Goal: Task Accomplishment & Management: Manage account settings

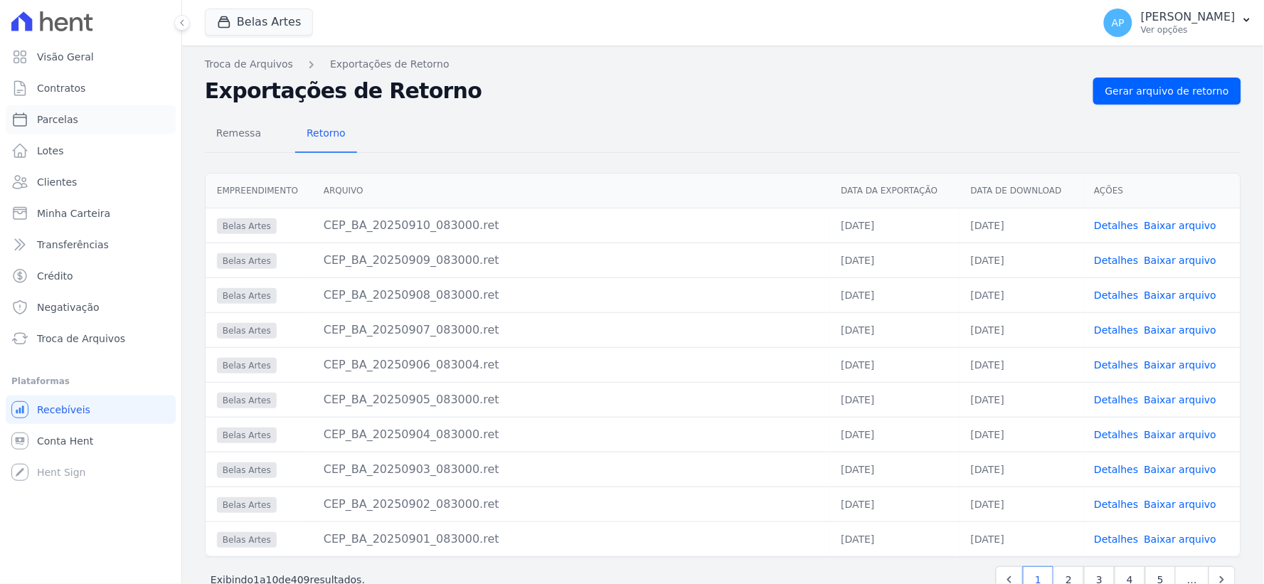
click at [64, 118] on span "Parcelas" at bounding box center [57, 119] width 41 height 14
select select
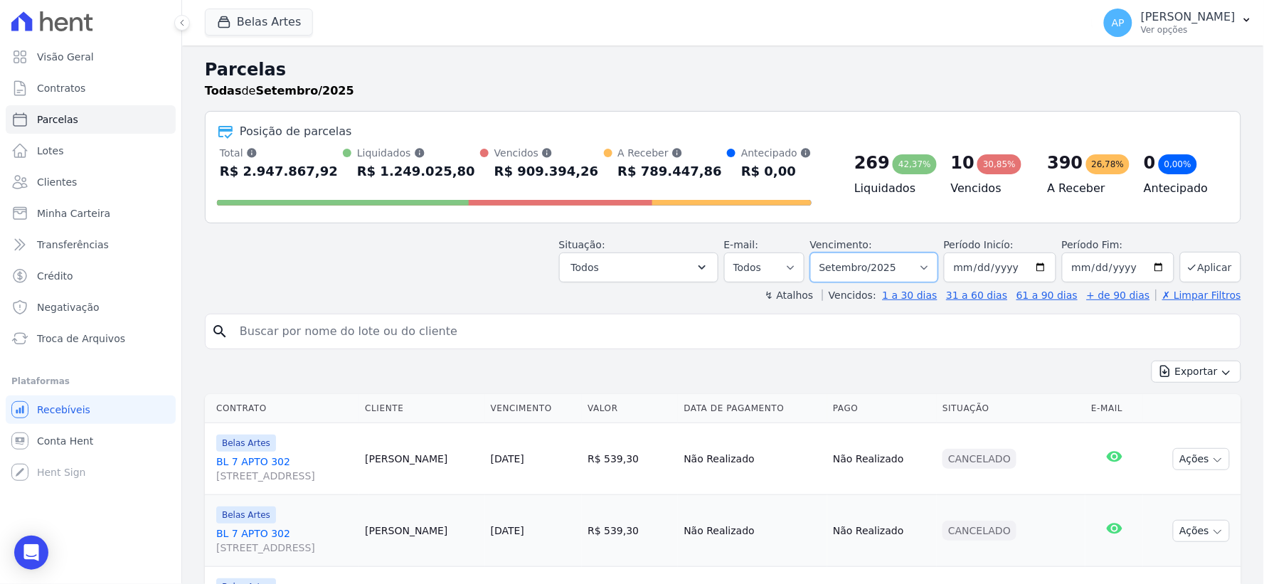
click at [850, 268] on select "[GEOGRAPHIC_DATA] por período ──────── Todos os meses Setembro/2022 Outubro/202…" at bounding box center [874, 268] width 128 height 30
select select "08/2025"
click at [820, 253] on select "[GEOGRAPHIC_DATA] por período ──────── Todos os meses Setembro/2022 Outubro/202…" at bounding box center [874, 268] width 128 height 30
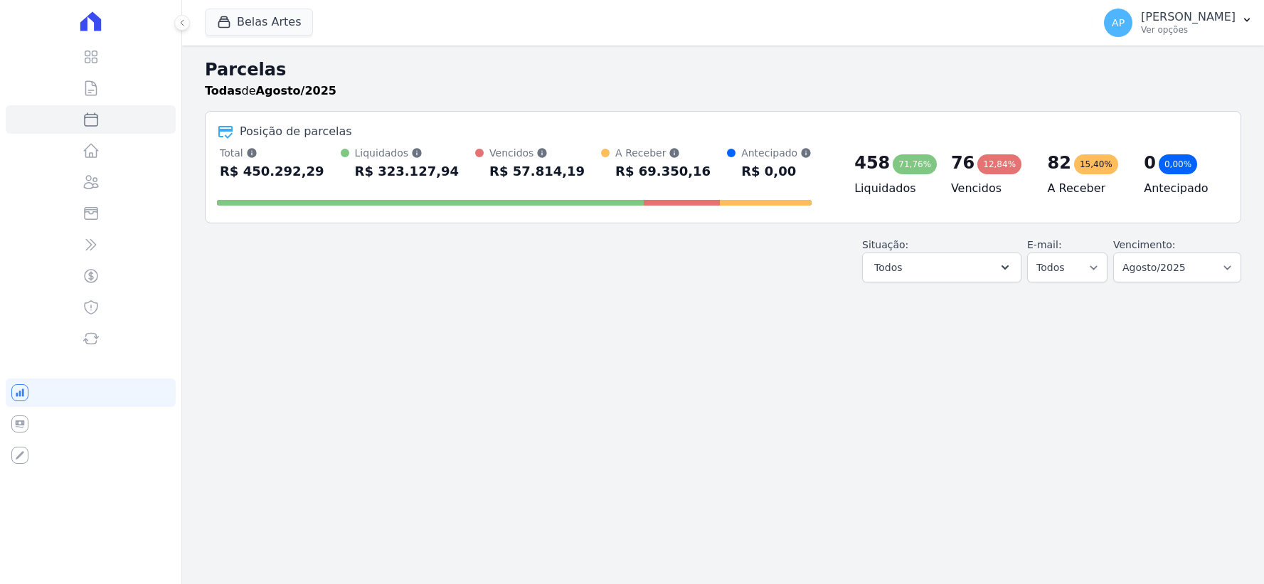
select select
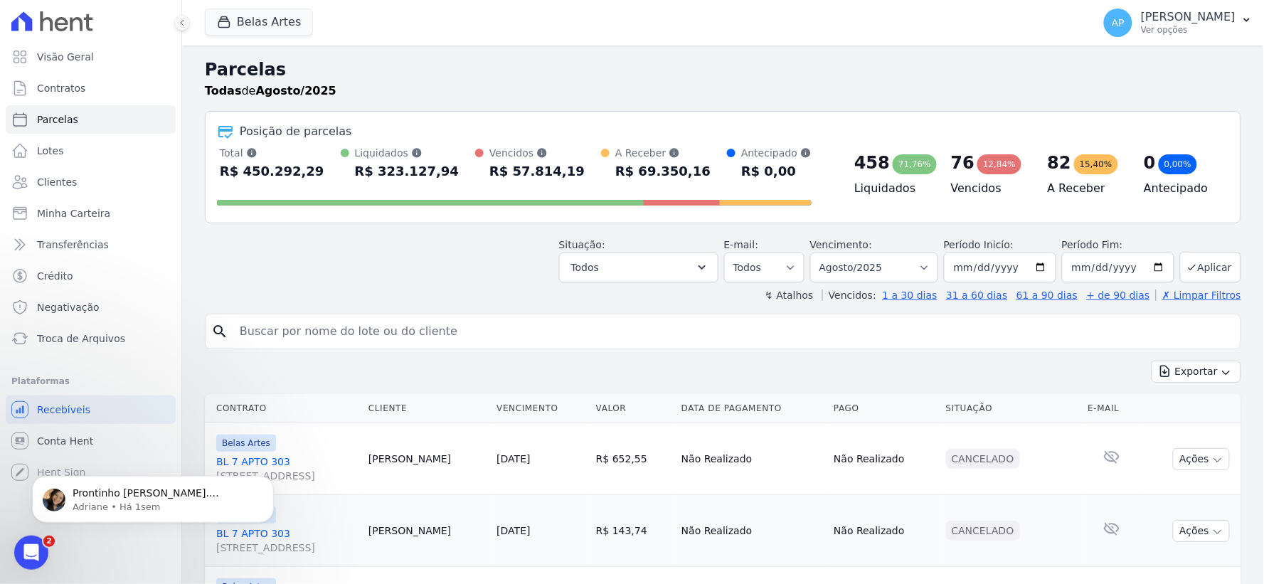
click at [492, 330] on input "search" at bounding box center [733, 331] width 1004 height 28
paste input "Renato Rodrigues Rezende de Oliveira"
type input "Renato Rodrigues Rezende de Oliveira"
select select
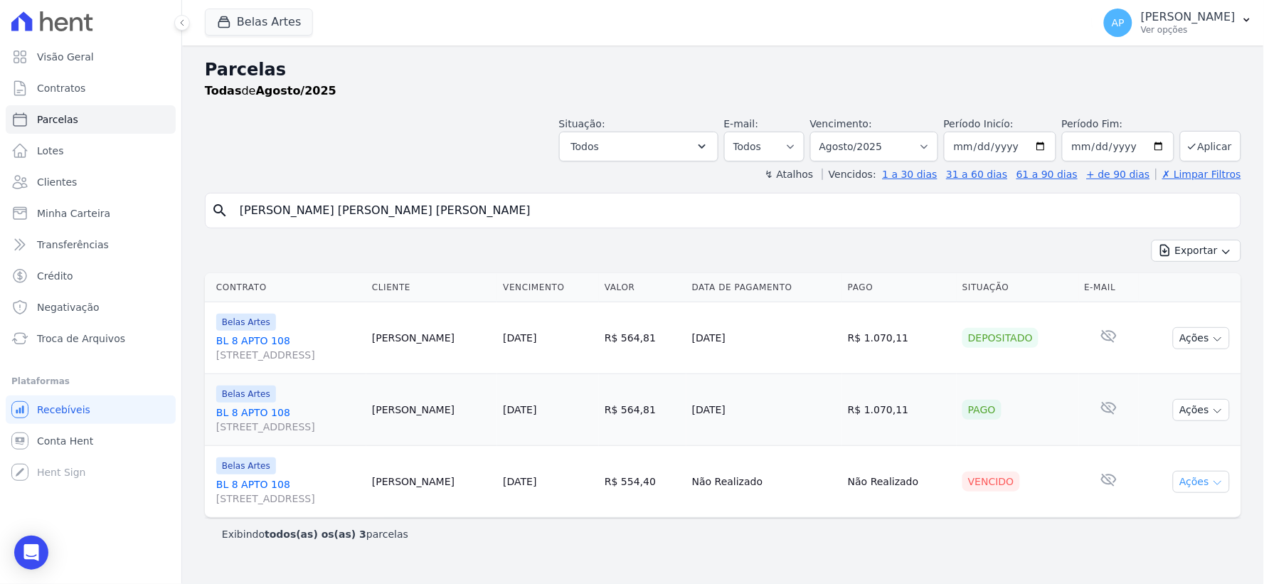
click at [1204, 491] on button "Ações" at bounding box center [1201, 482] width 57 height 22
click at [1155, 514] on link "Ver boleto" at bounding box center [1196, 515] width 137 height 26
click at [876, 143] on select "Filtrar por período ──────── Todos os meses Setembro/2022 Outubro/2022 Novembro…" at bounding box center [874, 147] width 128 height 30
click at [915, 151] on select "Filtrar por período ──────── Todos os meses Setembro/2022 Outubro/2022 Novembro…" at bounding box center [874, 147] width 128 height 30
select select "09/2025"
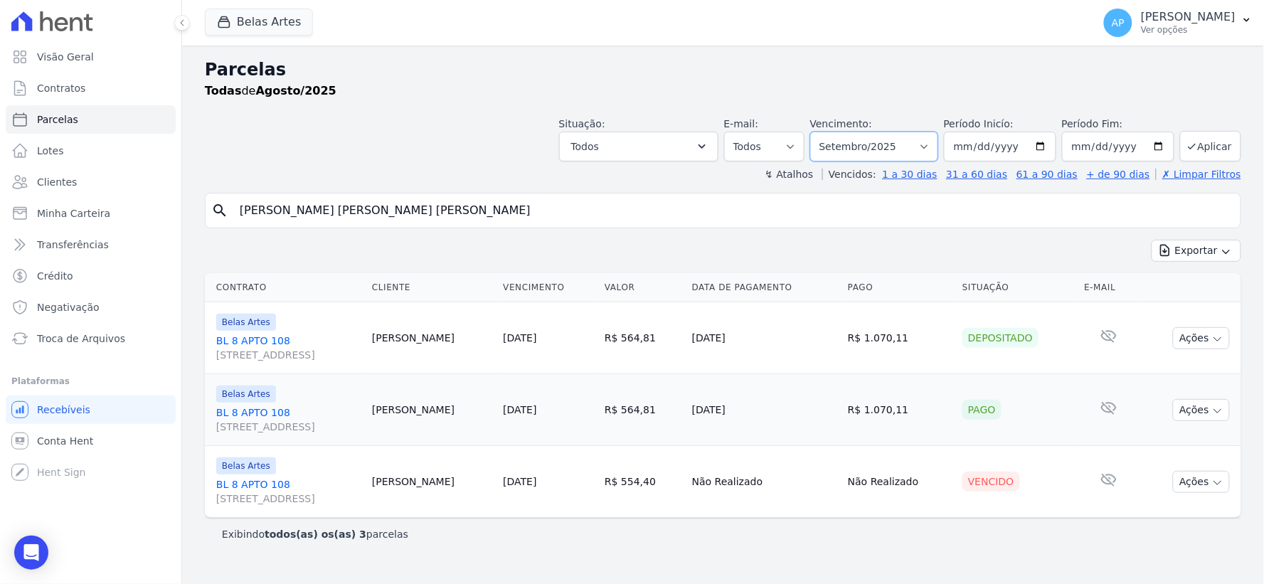
click at [831, 132] on select "Filtrar por período ──────── Todos os meses Setembro/2022 Outubro/2022 Novembro…" at bounding box center [874, 147] width 128 height 30
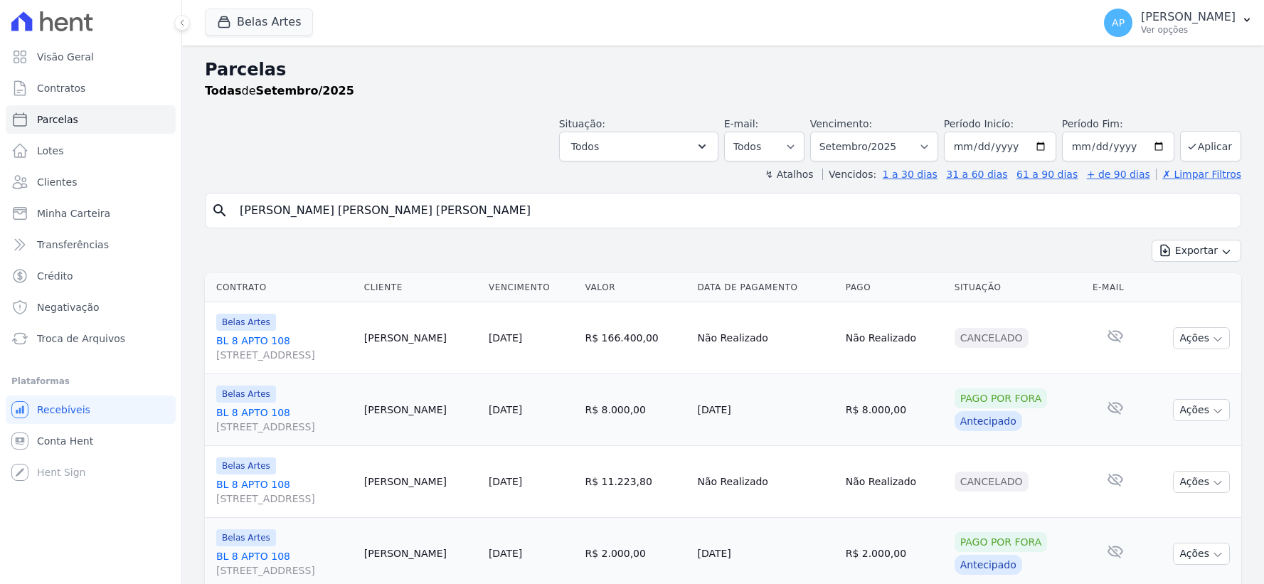
select select
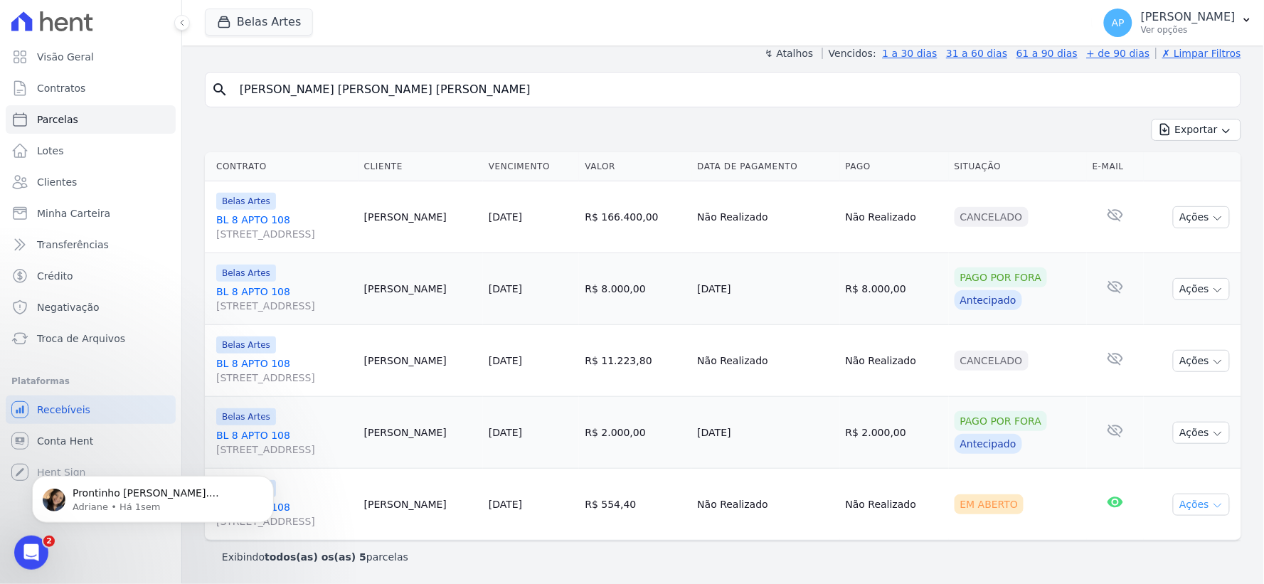
click at [1212, 504] on icon "button" at bounding box center [1217, 505] width 11 height 11
click at [1146, 531] on link "Ver boleto" at bounding box center [1196, 537] width 137 height 26
